Goal: Task Accomplishment & Management: Use online tool/utility

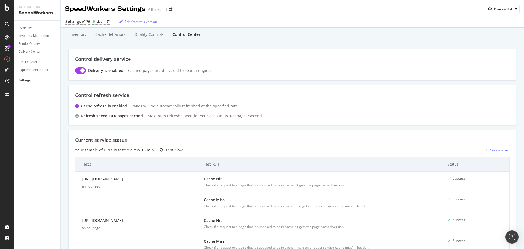
scroll to position [131, 0]
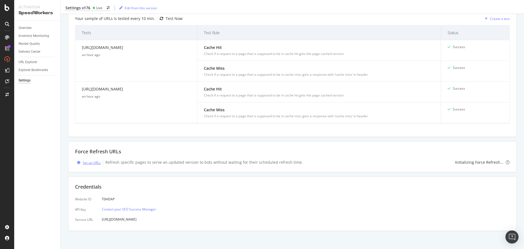
click at [99, 163] on div "Set up URLs" at bounding box center [92, 162] width 18 height 5
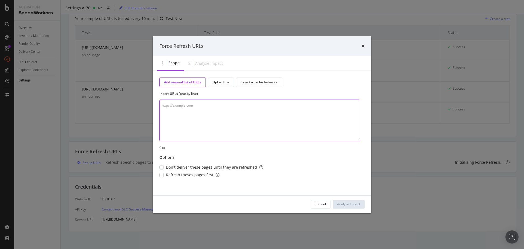
paste textarea "[URL][DOMAIN_NAME]"
type textarea "[URL][DOMAIN_NAME]"
click at [95, 68] on div "Force Refresh URLs 1 Scope 2 Analyze Impact Add manual list of URLs Upload file…" at bounding box center [262, 124] width 524 height 249
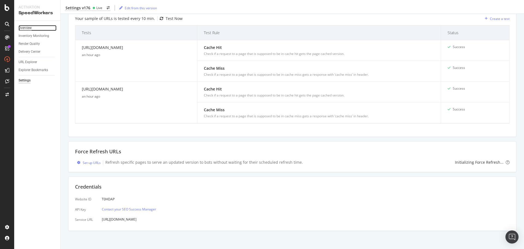
click at [29, 30] on div "Overview" at bounding box center [25, 28] width 13 height 6
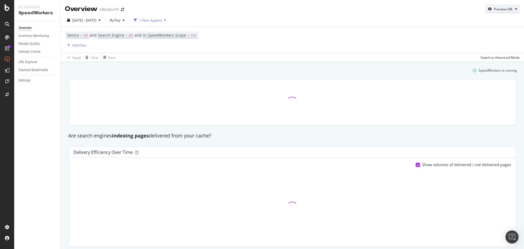
click at [488, 7] on div "button" at bounding box center [490, 8] width 8 height 3
click at [481, 35] on input "url" at bounding box center [481, 34] width 59 height 10
paste input "https://www.alltricks.fr/blog/comparatif-meilleure-draisienne"
type input "https://www.alltricks.fr/blog/comparatif-meilleure-draisienne"
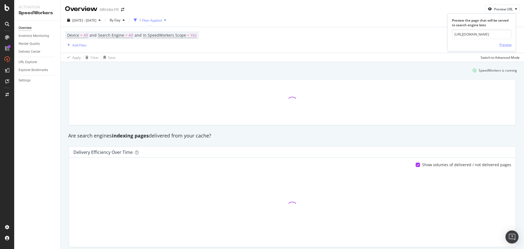
click at [505, 42] on div "Preview" at bounding box center [505, 44] width 12 height 5
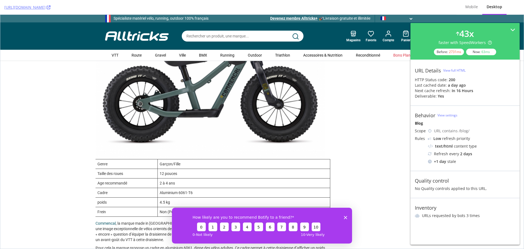
scroll to position [682, 0]
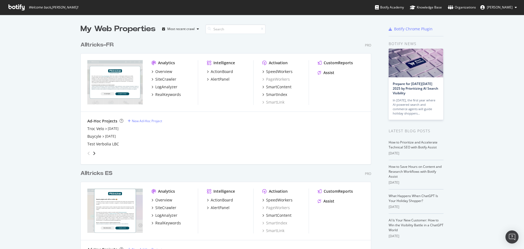
scroll to position [245, 516]
click at [93, 131] on div "Troc Velo" at bounding box center [95, 128] width 17 height 5
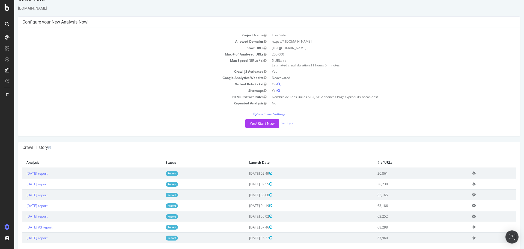
scroll to position [21, 0]
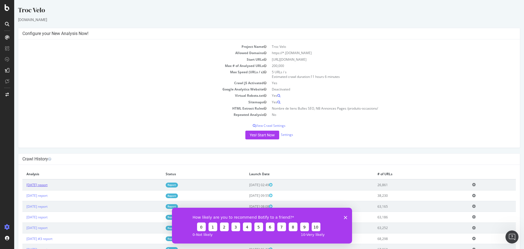
click at [34, 185] on link "2025 Sep. 19th report" at bounding box center [36, 184] width 21 height 5
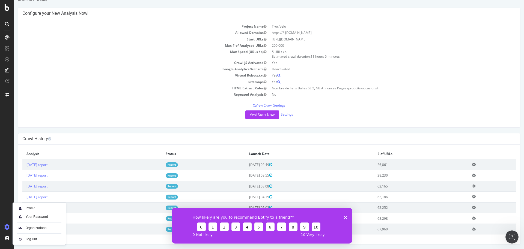
scroll to position [21, 0]
click at [346, 216] on icon "Fermer l'enquête" at bounding box center [345, 216] width 3 height 3
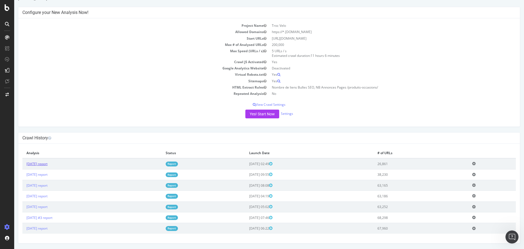
click at [47, 162] on link "2025 Sep. 19th report" at bounding box center [36, 163] width 21 height 5
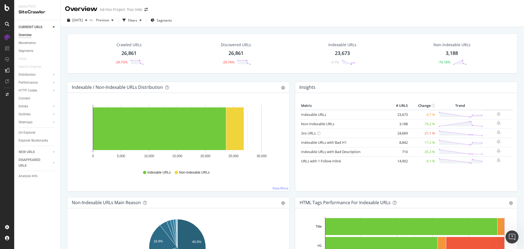
click at [29, 129] on div "Url Explorer" at bounding box center [40, 133] width 42 height 8
click at [30, 132] on div "Url Explorer" at bounding box center [27, 133] width 17 height 6
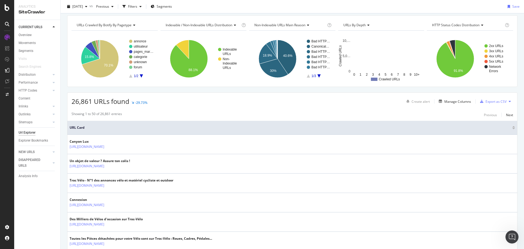
scroll to position [27, 0]
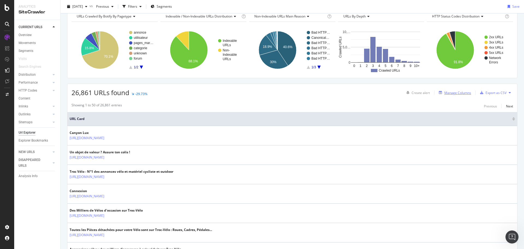
click at [460, 94] on div "Manage Columns" at bounding box center [457, 92] width 27 height 5
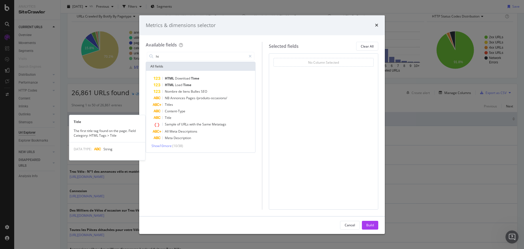
type input "h"
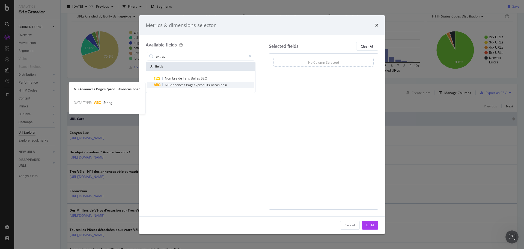
click at [200, 87] on span "/produits-occasions/" at bounding box center [211, 84] width 31 height 5
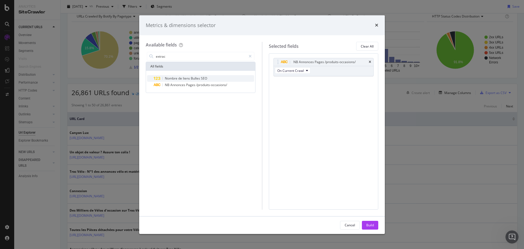
click at [202, 78] on span "SEO" at bounding box center [204, 78] width 6 height 5
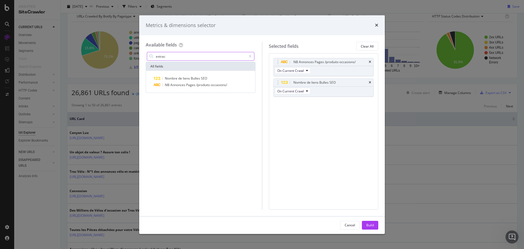
click at [166, 55] on input "extrac" at bounding box center [200, 56] width 91 height 8
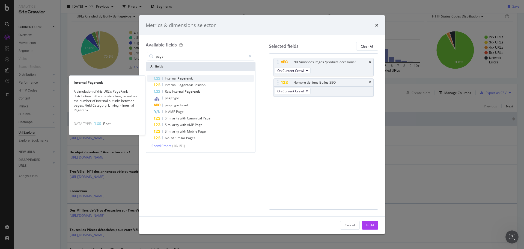
click at [182, 76] on span "Pagerank" at bounding box center [184, 78] width 15 height 5
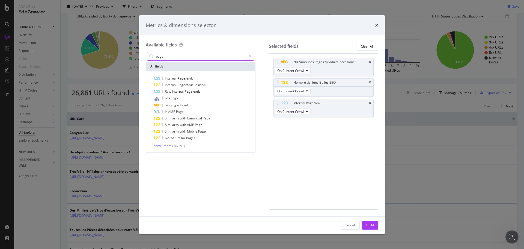
click at [170, 56] on input "pager" at bounding box center [200, 56] width 91 height 8
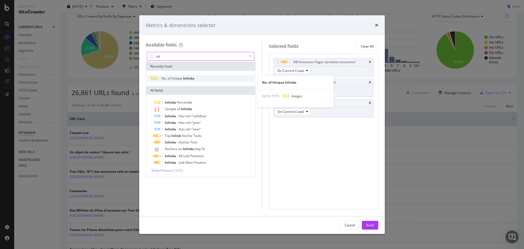
type input "inli"
click at [194, 79] on span "Inlinks" at bounding box center [188, 78] width 11 height 5
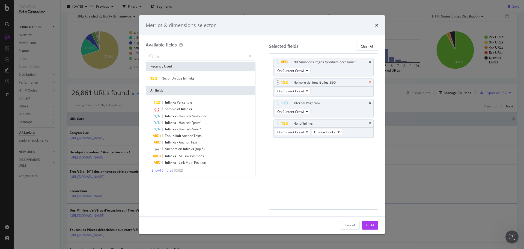
click at [370, 83] on icon "times" at bounding box center [370, 82] width 2 height 3
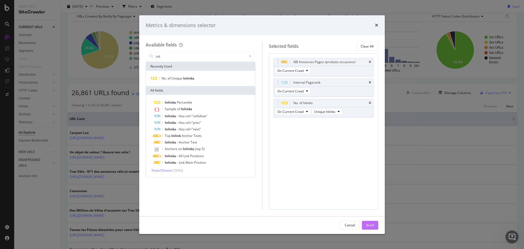
click at [369, 222] on div "Build" at bounding box center [370, 225] width 8 height 8
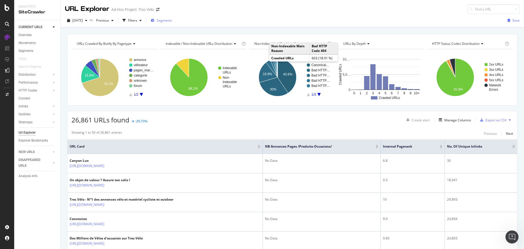
click at [172, 19] on span "Segments" at bounding box center [164, 20] width 15 height 5
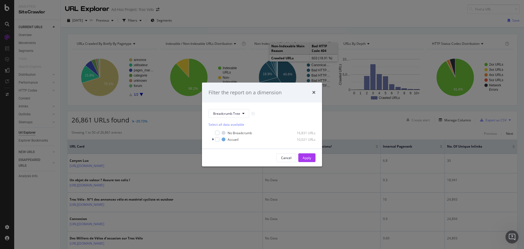
click at [264, 65] on div "Filter the report on a dimension Breadcrumb Tree Select all data available No B…" at bounding box center [262, 124] width 524 height 249
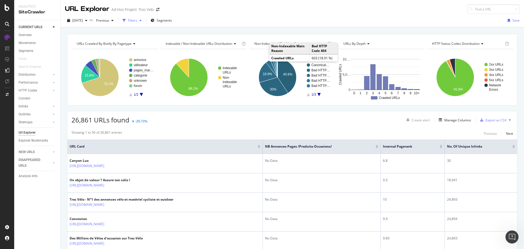
click at [137, 23] on div "Filters" at bounding box center [132, 20] width 9 height 5
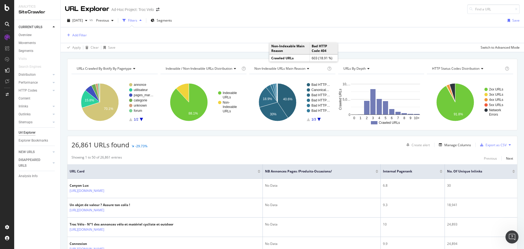
click at [76, 31] on div "Add Filter" at bounding box center [292, 35] width 455 height 16
click at [76, 32] on button "Add Filter" at bounding box center [76, 35] width 22 height 7
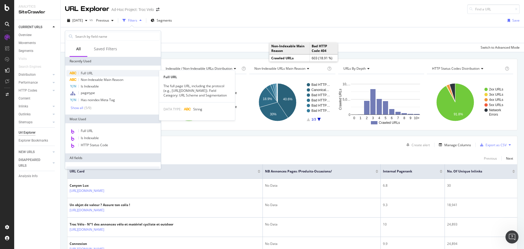
click at [95, 70] on div "Full URL" at bounding box center [112, 73] width 93 height 7
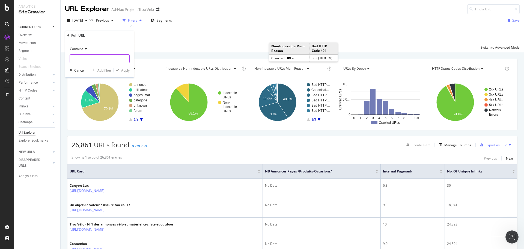
click at [101, 58] on input "text" at bounding box center [99, 58] width 59 height 9
type input "produits-occasions/"
click at [128, 71] on div "Apply" at bounding box center [125, 70] width 8 height 5
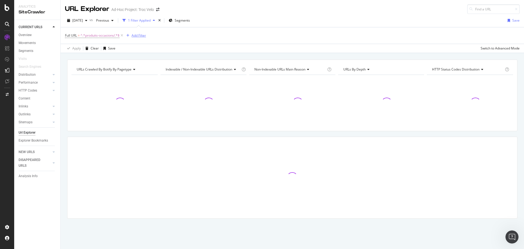
click at [144, 36] on div "Add Filter" at bounding box center [139, 35] width 14 height 5
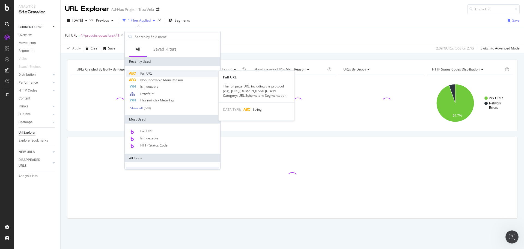
click at [148, 76] on div "Full URL" at bounding box center [172, 73] width 93 height 7
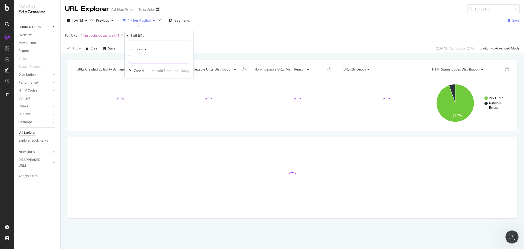
click at [145, 59] on input "text" at bounding box center [158, 59] width 59 height 9
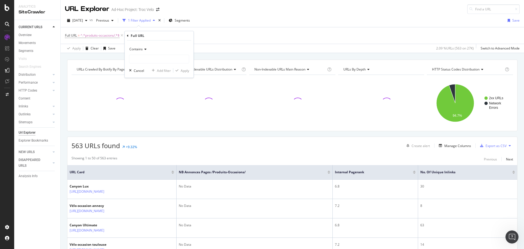
click at [143, 50] on icon at bounding box center [145, 48] width 4 height 3
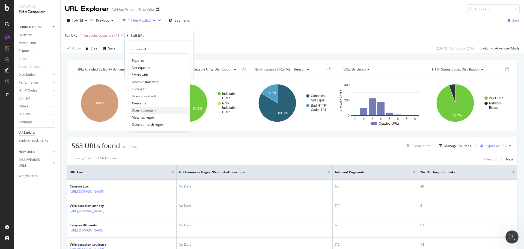
click at [151, 108] on span "Doesn't contain" at bounding box center [144, 110] width 24 height 5
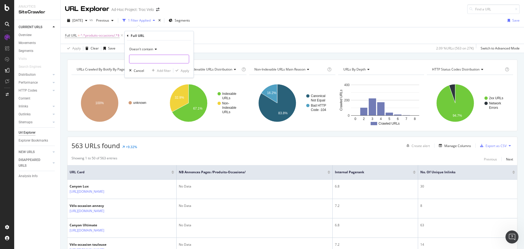
click at [142, 58] on input "text" at bounding box center [158, 59] width 59 height 9
type input "B"
type input "?"
click at [183, 73] on div "Apply" at bounding box center [181, 70] width 16 height 5
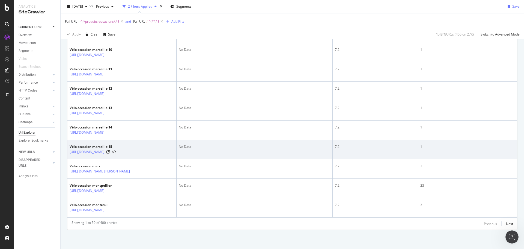
scroll to position [1204, 0]
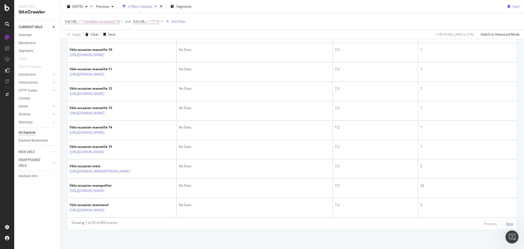
click at [509, 225] on div "Next" at bounding box center [509, 223] width 7 height 5
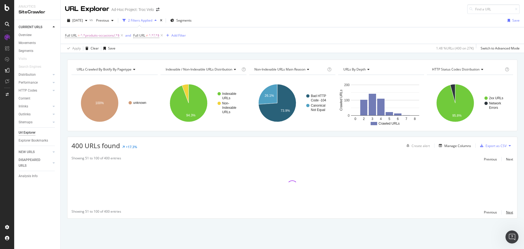
scroll to position [0, 0]
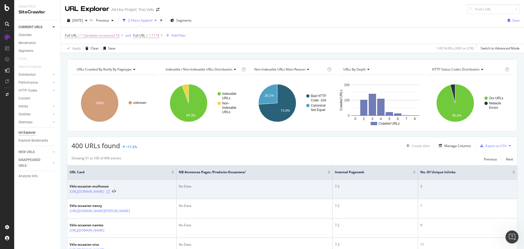
click at [110, 193] on icon at bounding box center [107, 191] width 3 height 3
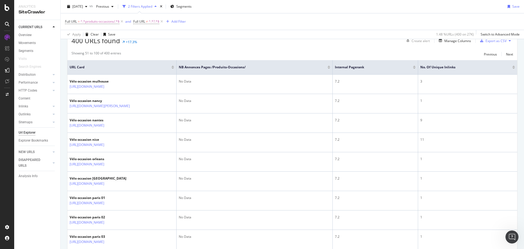
scroll to position [55, 0]
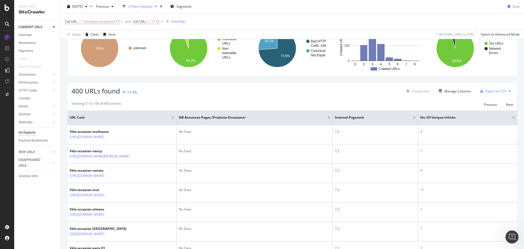
click at [414, 118] on div at bounding box center [414, 118] width 3 height 1
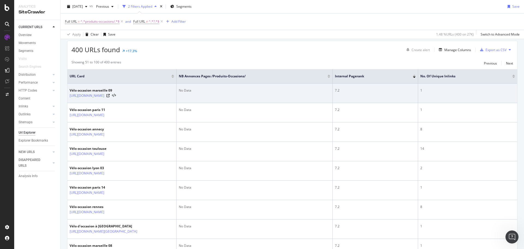
scroll to position [82, 0]
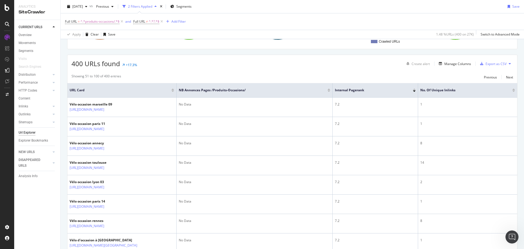
click at [328, 91] on div at bounding box center [328, 90] width 3 height 1
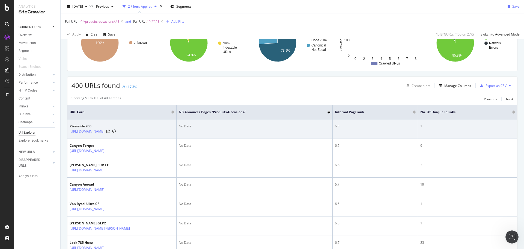
scroll to position [82, 0]
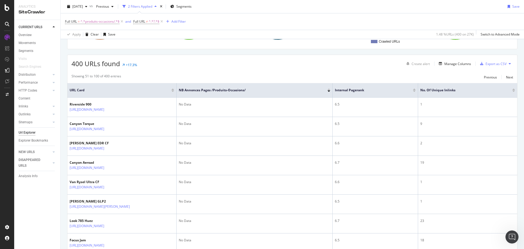
click at [329, 89] on div at bounding box center [328, 88] width 3 height 1
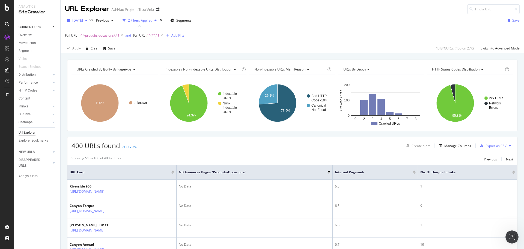
click at [90, 23] on div "2025 Sep. 19th" at bounding box center [77, 20] width 25 height 8
click at [96, 41] on div "2025 Sep. 12th" at bounding box center [87, 41] width 28 height 5
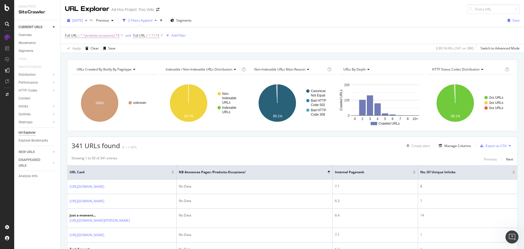
click at [88, 23] on div "2025 Sep. 12th" at bounding box center [77, 20] width 25 height 8
click at [95, 50] on div "2025 Sep. 11th" at bounding box center [87, 51] width 28 height 5
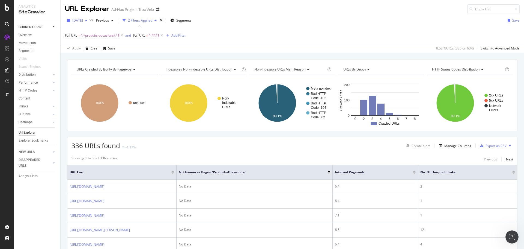
click at [83, 22] on span "2025 Sep. 11th" at bounding box center [77, 20] width 11 height 5
click at [95, 62] on div "2025 Sep. 10th" at bounding box center [87, 61] width 28 height 5
click at [78, 21] on span "2025 Sep. 10th" at bounding box center [77, 20] width 11 height 5
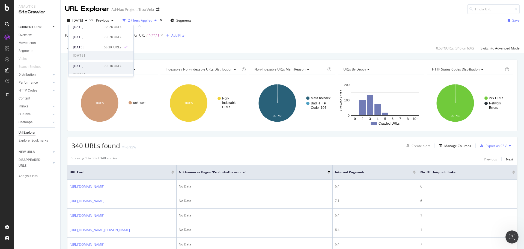
scroll to position [27, 0]
click at [102, 52] on div "2025 Aug. 20th 63.3K URLs" at bounding box center [97, 53] width 49 height 5
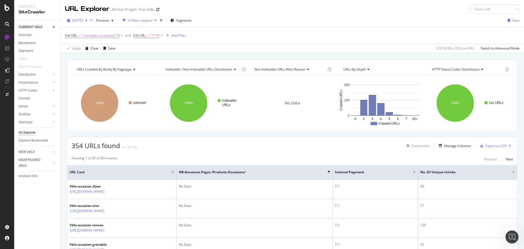
click at [90, 24] on div "2025 Aug. 20th" at bounding box center [77, 20] width 25 height 8
click at [102, 71] on div "2025 Jul. 28th #3 68.3K URLs" at bounding box center [97, 72] width 49 height 5
click at [96, 32] on span "^.*produits-occasions/.*$" at bounding box center [100, 36] width 39 height 8
click at [94, 17] on div "2025 Jul. 28th #3" at bounding box center [79, 20] width 29 height 8
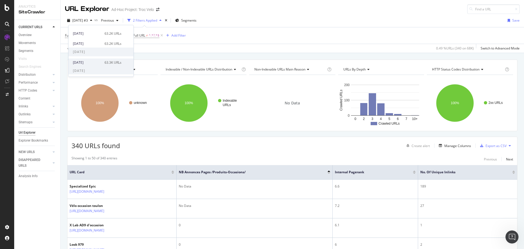
scroll to position [27, 0]
click at [109, 52] on div "63.3K URLs" at bounding box center [113, 53] width 17 height 5
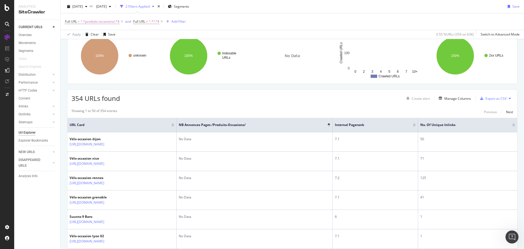
scroll to position [47, 0]
click at [329, 124] on div at bounding box center [328, 124] width 3 height 1
click at [329, 125] on div at bounding box center [328, 125] width 3 height 3
click at [329, 126] on div at bounding box center [328, 126] width 3 height 1
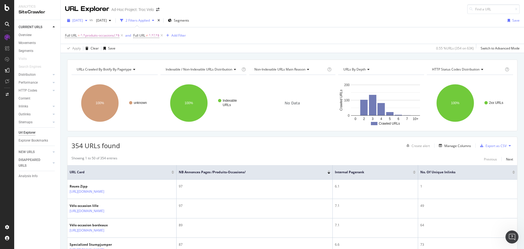
click at [83, 19] on span "2025 Aug. 20th" at bounding box center [77, 20] width 11 height 5
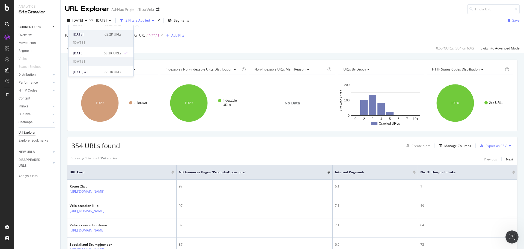
click at [97, 32] on div "2025 Sep. 10th" at bounding box center [87, 34] width 28 height 5
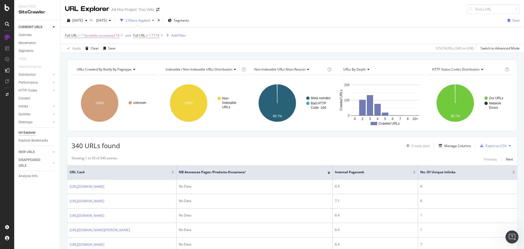
click at [329, 171] on div at bounding box center [328, 170] width 3 height 1
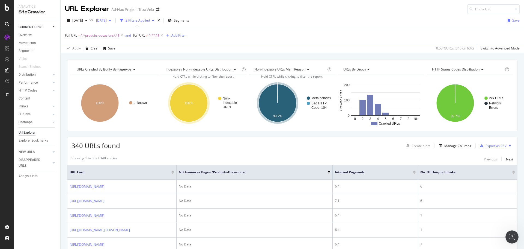
click at [107, 22] on span "2025 Jul. 10th" at bounding box center [100, 20] width 13 height 5
click at [83, 19] on span "2025 Sep. 10th" at bounding box center [77, 20] width 11 height 5
click at [91, 31] on div "2025 Sep. 19th" at bounding box center [87, 31] width 28 height 5
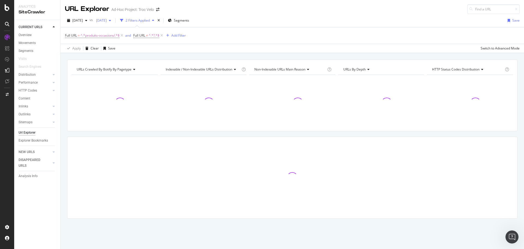
click at [113, 24] on div "2025 Jul. 10th" at bounding box center [103, 20] width 19 height 8
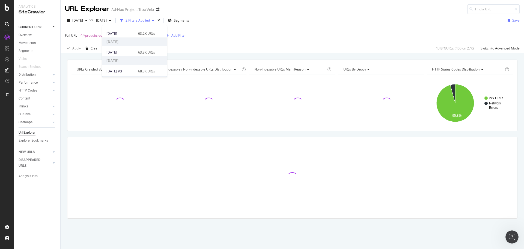
scroll to position [27, 0]
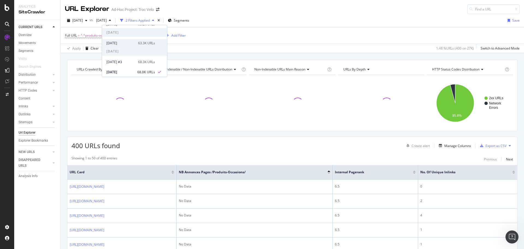
click at [129, 41] on div "2025 Aug. 20th" at bounding box center [120, 43] width 28 height 5
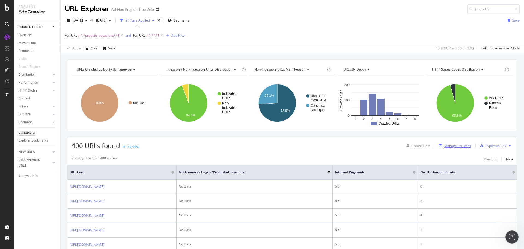
click at [446, 144] on div "Manage Columns" at bounding box center [457, 145] width 27 height 5
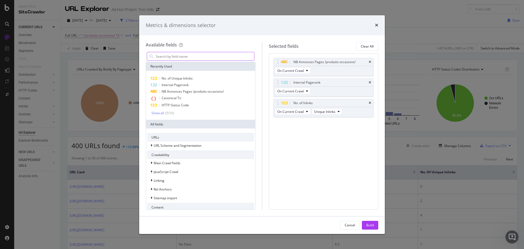
click at [187, 55] on input "modal" at bounding box center [204, 56] width 99 height 8
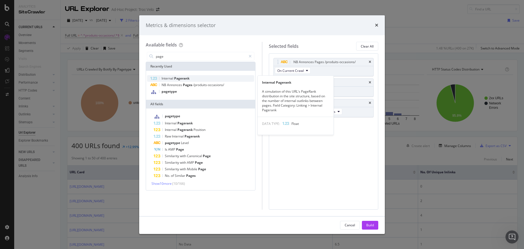
type input "page"
click at [190, 76] on div "Internal Pagerank" at bounding box center [200, 78] width 107 height 7
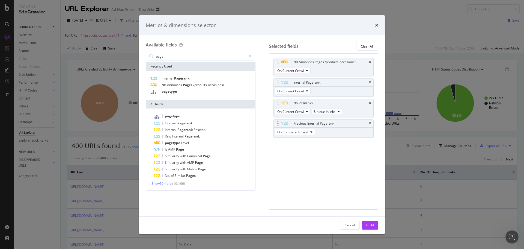
click at [369, 103] on icon "times" at bounding box center [370, 102] width 2 height 3
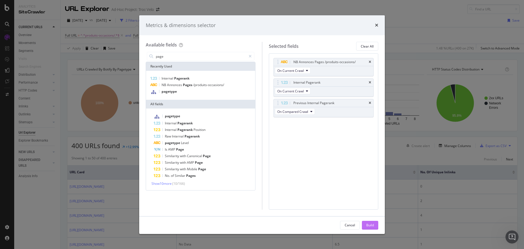
click at [371, 226] on div "Build" at bounding box center [370, 224] width 8 height 5
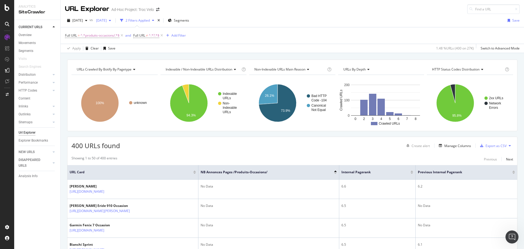
click at [113, 23] on div "2025 Aug. 20th" at bounding box center [103, 20] width 19 height 8
click at [135, 63] on div "2025 Jul. 28th #3 68.3K URLs" at bounding box center [130, 61] width 49 height 5
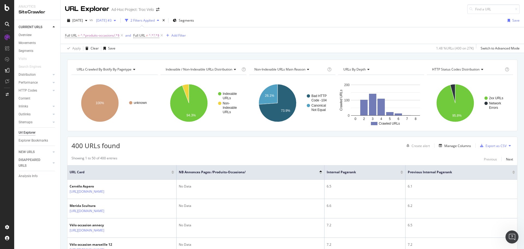
click at [118, 17] on div "2025 Jul. 28th #3" at bounding box center [106, 20] width 24 height 8
click at [129, 72] on div "2025 Jul. 10th" at bounding box center [120, 70] width 28 height 5
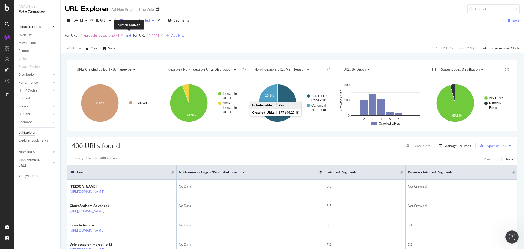
click at [117, 20] on div "Switch and/or" at bounding box center [129, 25] width 31 height 10
click at [113, 17] on div "2025 Jul. 10th" at bounding box center [103, 20] width 19 height 8
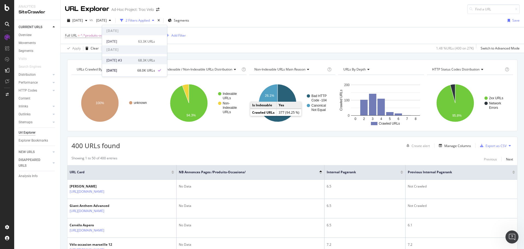
click at [128, 59] on div "2025 Jul. 28th #3" at bounding box center [120, 60] width 28 height 5
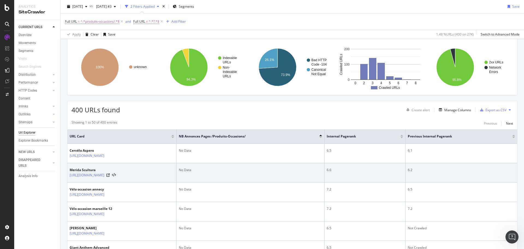
scroll to position [27, 0]
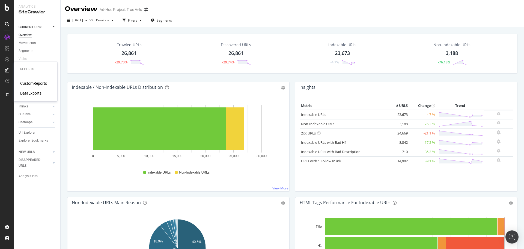
drag, startPoint x: 25, startPoint y: 90, endPoint x: 9, endPoint y: 103, distance: 20.5
click at [4, 121] on div "Reports CustomReports DataExports" at bounding box center [7, 127] width 13 height 189
click at [37, 94] on div "DataExports" at bounding box center [30, 92] width 21 height 5
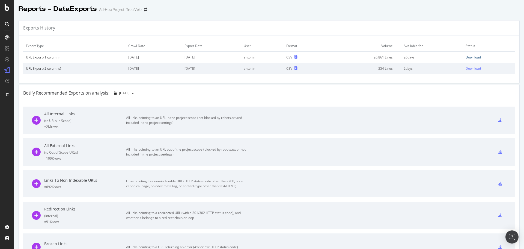
click at [466, 58] on div "Download" at bounding box center [473, 57] width 15 height 5
click at [6, 10] on icon at bounding box center [7, 7] width 5 height 7
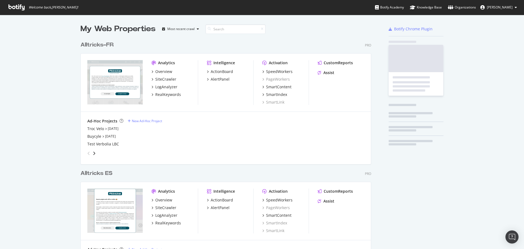
scroll to position [245, 516]
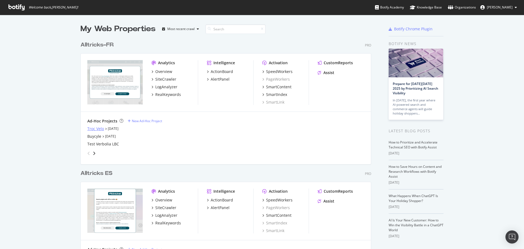
click at [97, 129] on div "Troc Velo" at bounding box center [95, 128] width 17 height 5
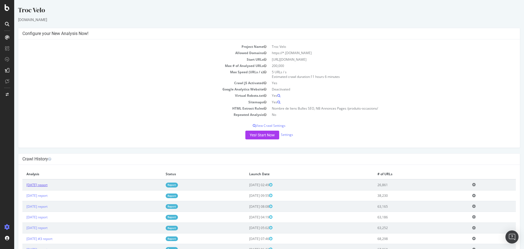
click at [34, 185] on link "2025 Sep. 19th report" at bounding box center [36, 184] width 21 height 5
